Goal: Information Seeking & Learning: Learn about a topic

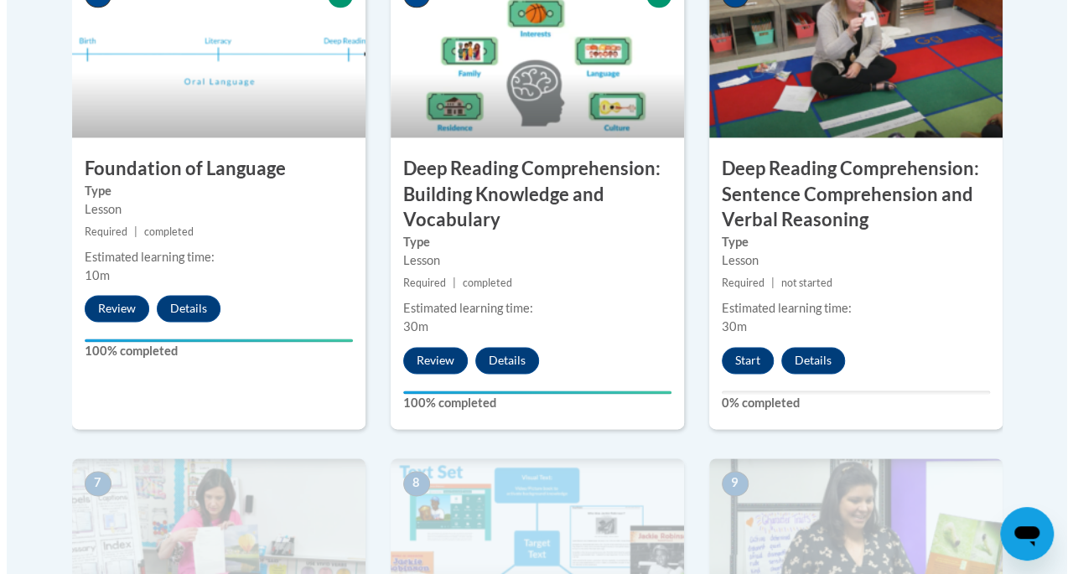
scroll to position [1050, 0]
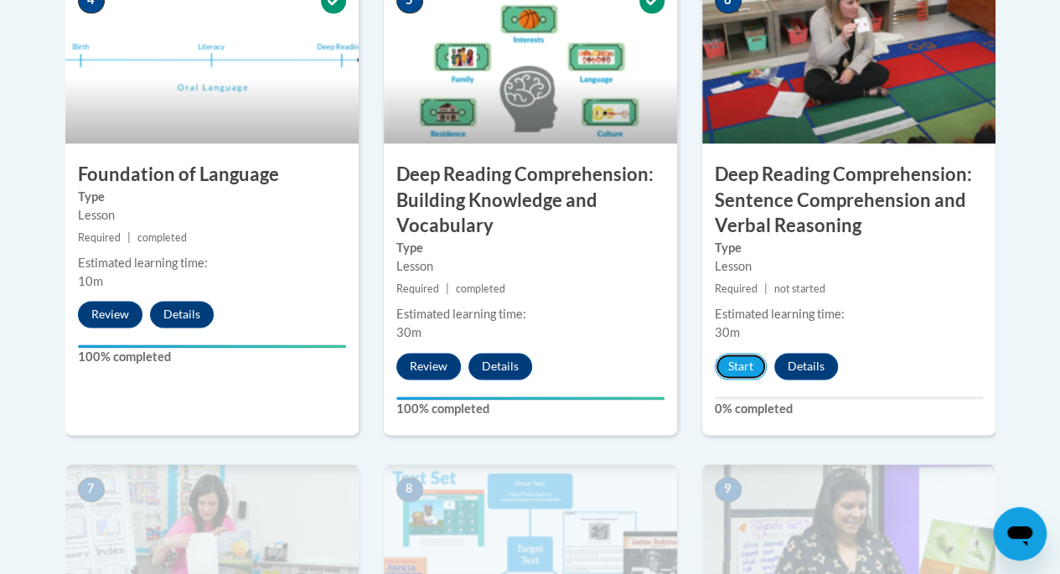
click at [739, 360] on button "Start" at bounding box center [741, 366] width 52 height 27
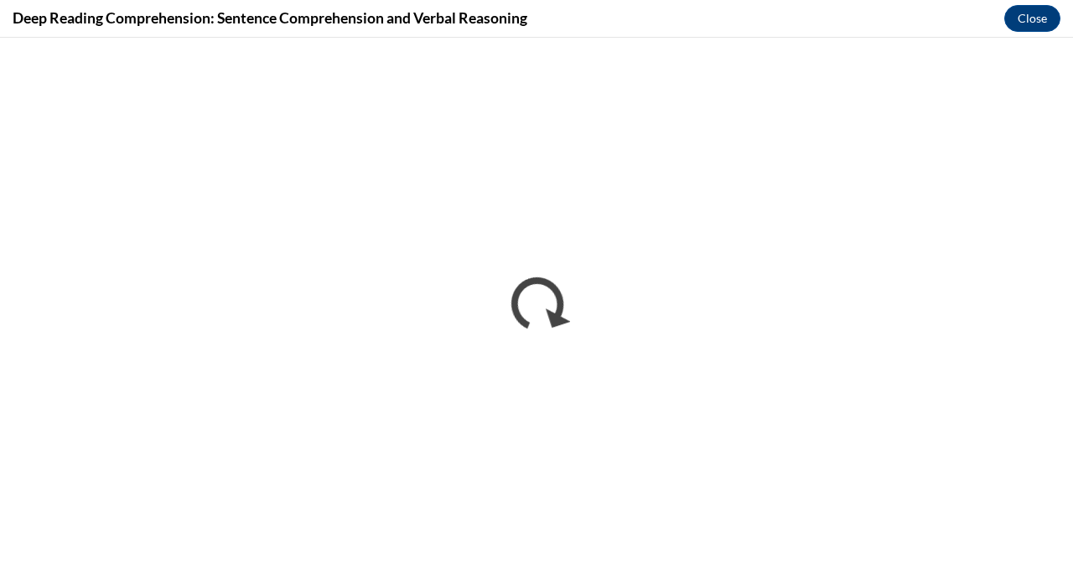
scroll to position [0, 0]
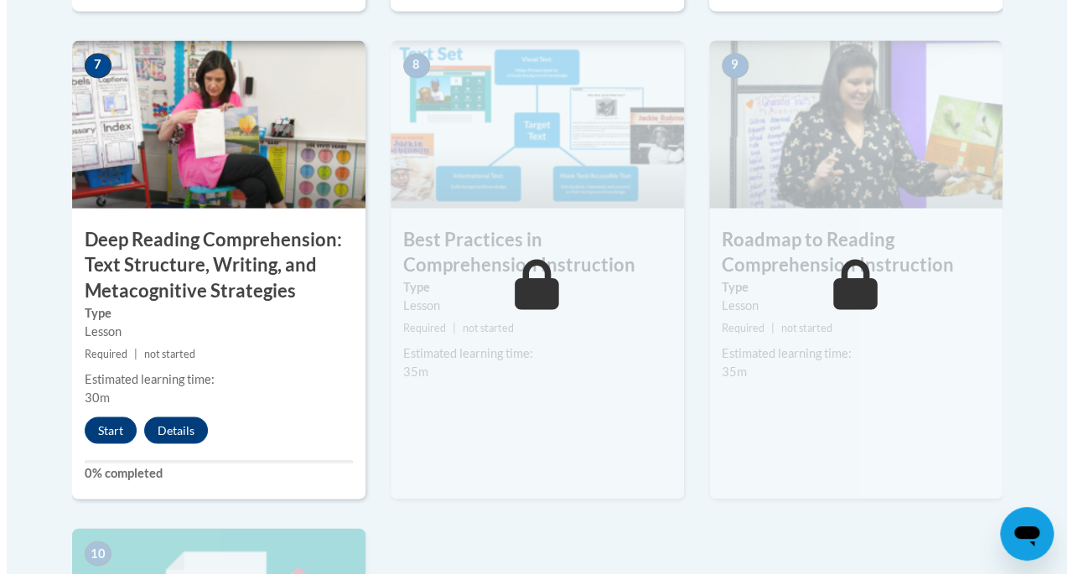
scroll to position [1471, 0]
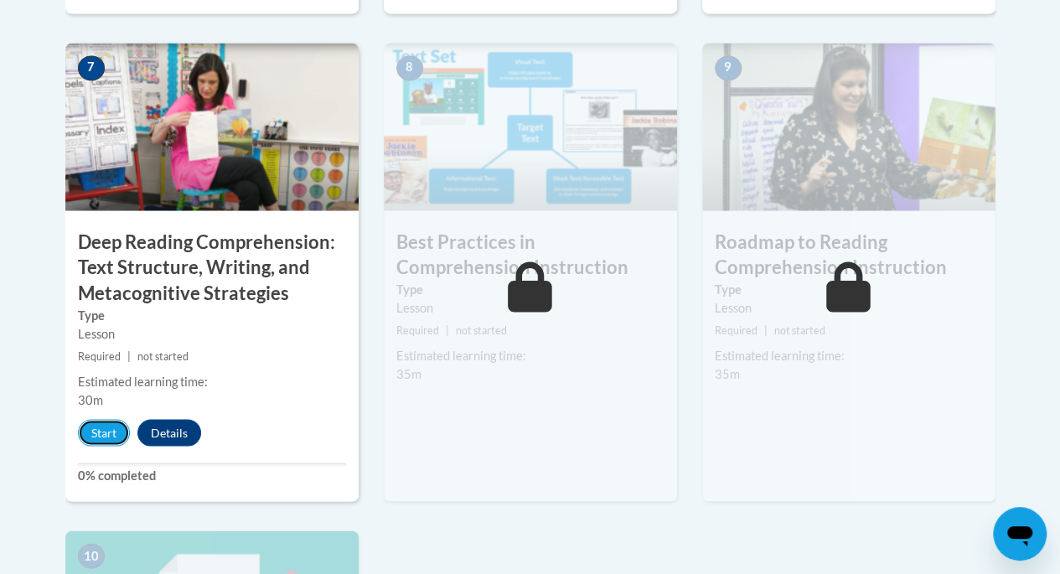
click at [105, 437] on button "Start" at bounding box center [104, 432] width 52 height 27
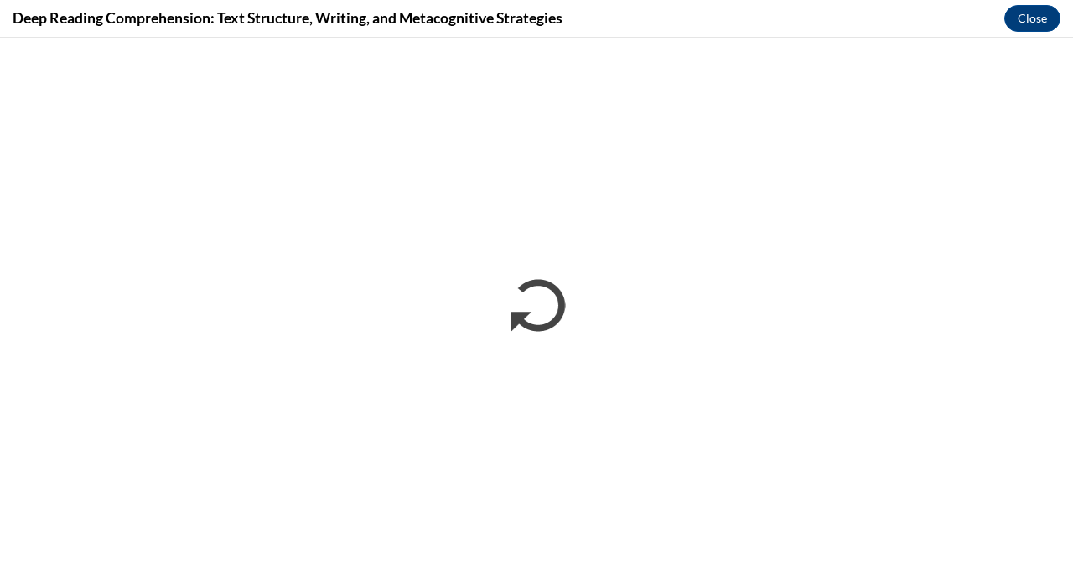
scroll to position [0, 0]
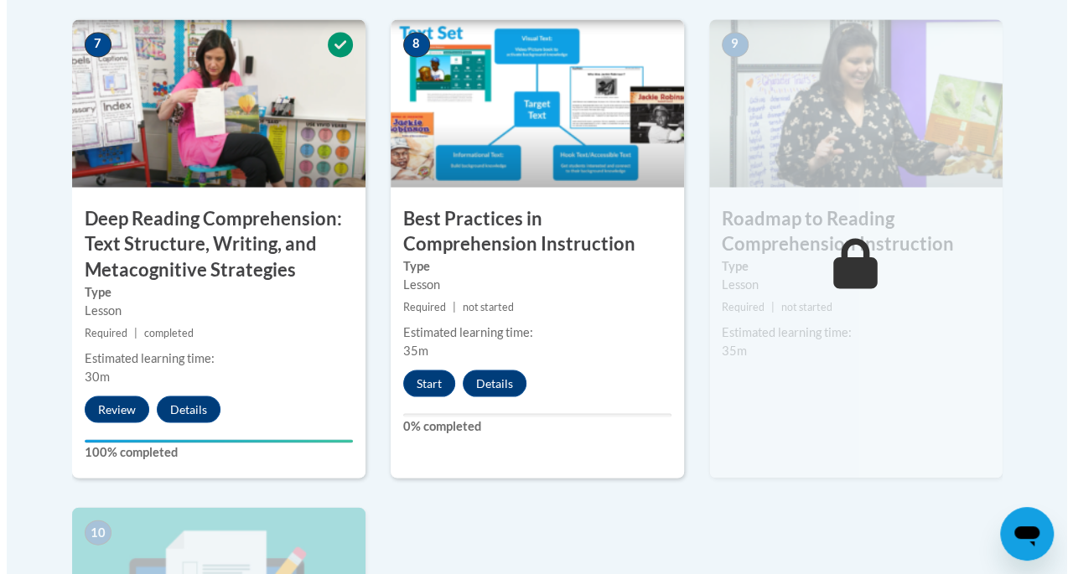
scroll to position [1472, 0]
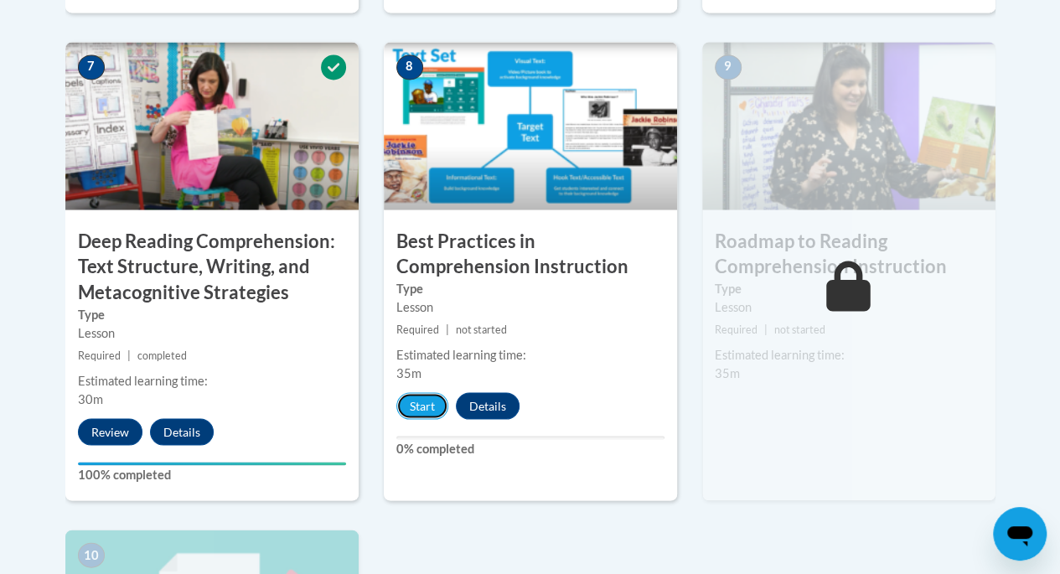
click at [430, 394] on button "Start" at bounding box center [422, 405] width 52 height 27
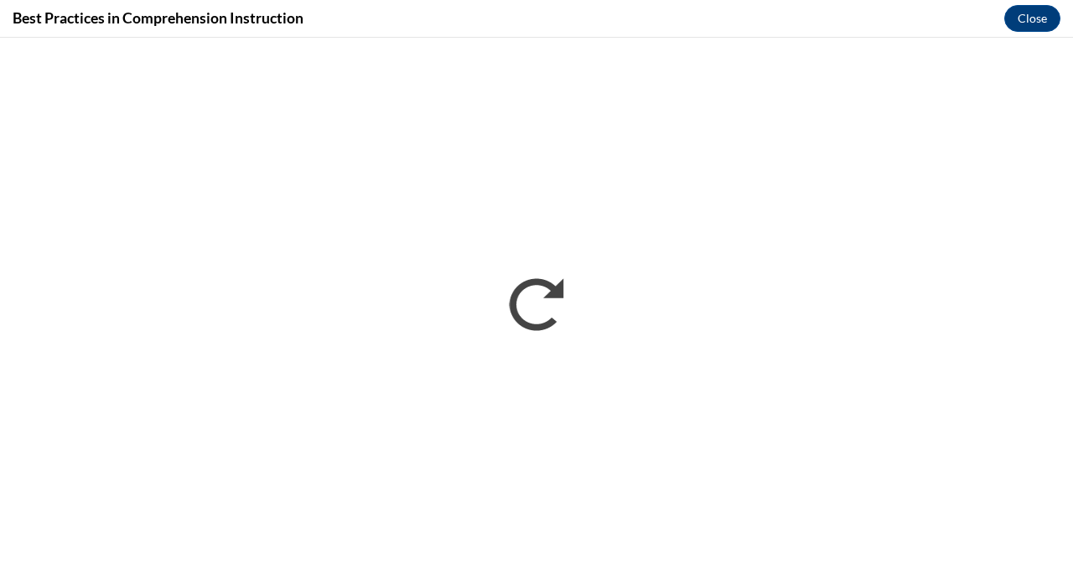
scroll to position [0, 0]
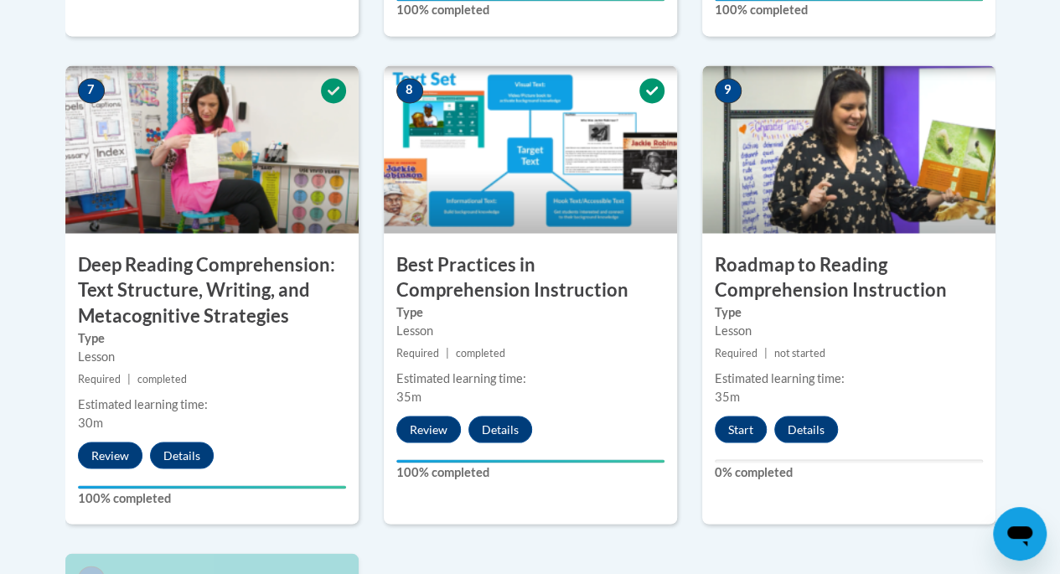
scroll to position [1429, 0]
